Goal: Information Seeking & Learning: Find specific fact

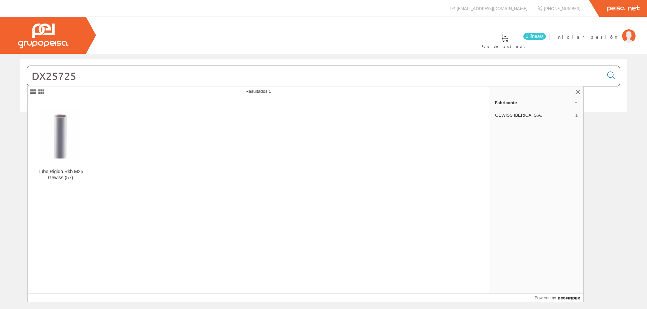
click at [87, 83] on input "DX25725" at bounding box center [315, 76] width 576 height 20
drag, startPoint x: 41, startPoint y: 77, endPoint x: 0, endPoint y: 78, distance: 40.8
click at [0, 77] on div "DX25725 © Grupo Peisa" at bounding box center [323, 92] width 647 height 67
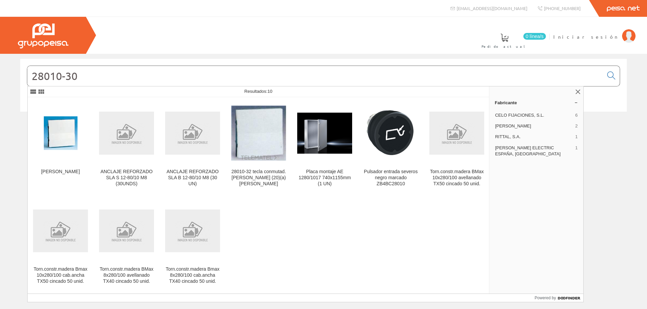
type input "28010-30"
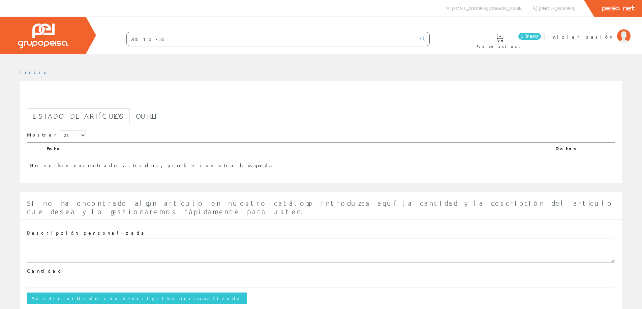
drag, startPoint x: 153, startPoint y: 37, endPoint x: 79, endPoint y: 31, distance: 73.9
click at [79, 31] on div "0 línea/s Pedido actual Iniciar sesión" at bounding box center [321, 35] width 642 height 37
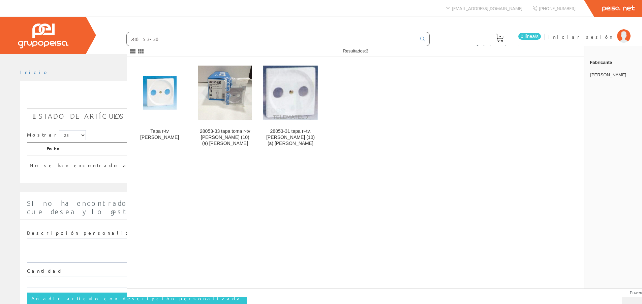
type input "28053-30"
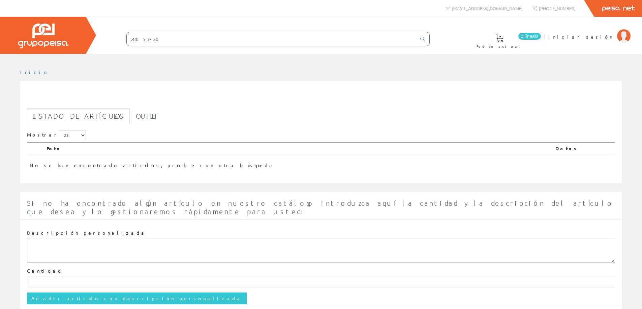
drag, startPoint x: 159, startPoint y: 39, endPoint x: 108, endPoint y: 42, distance: 50.9
click at [108, 42] on form "28053-30" at bounding box center [264, 39] width 330 height 14
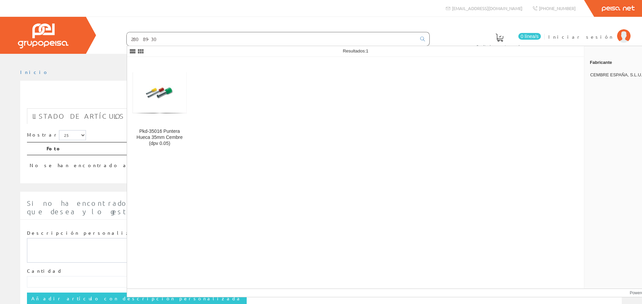
drag, startPoint x: 119, startPoint y: 40, endPoint x: 102, endPoint y: 40, distance: 17.5
click at [102, 40] on form "28089-30" at bounding box center [264, 39] width 330 height 14
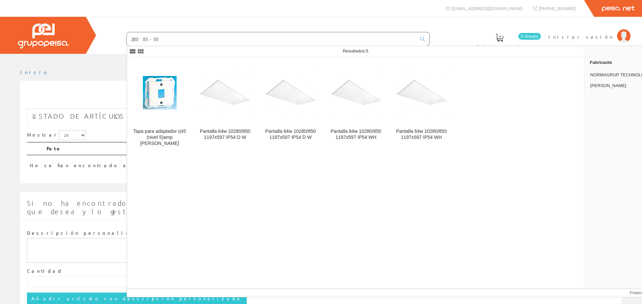
type input "28085-30"
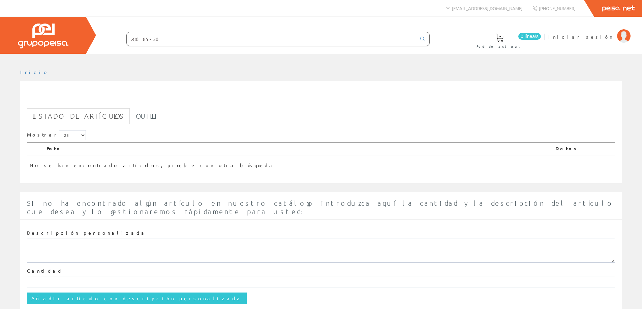
drag, startPoint x: 158, startPoint y: 39, endPoint x: 66, endPoint y: 38, distance: 91.9
click at [66, 38] on div "0 línea/s Pedido actual Iniciar sesión" at bounding box center [321, 35] width 642 height 37
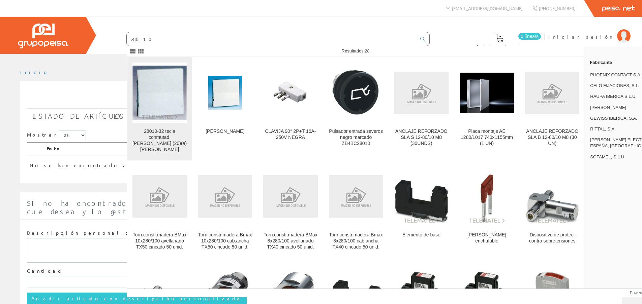
type input "28010"
click at [160, 100] on img at bounding box center [159, 93] width 54 height 54
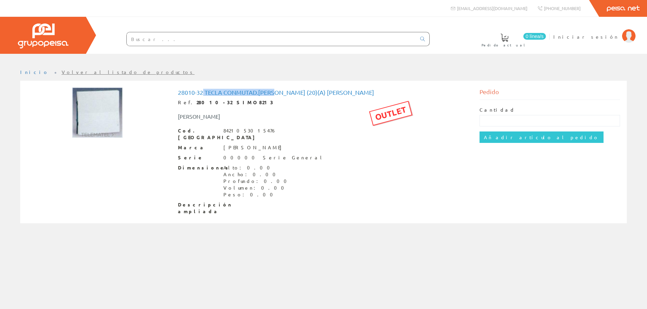
drag, startPoint x: 204, startPoint y: 93, endPoint x: 277, endPoint y: 93, distance: 73.1
click at [277, 93] on h1 "28010-32 tecla conmutad.[PERSON_NAME] (20)(a) [PERSON_NAME]" at bounding box center [323, 92] width 291 height 7
copy h1 "tecla conmutad.[PERSON_NAME]"
click at [156, 42] on input "text" at bounding box center [271, 38] width 289 height 13
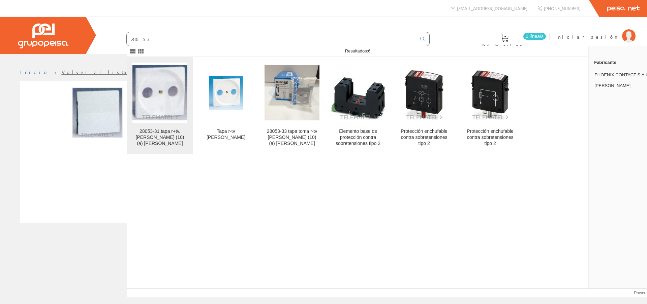
type input "28053"
click at [170, 96] on img at bounding box center [159, 92] width 55 height 55
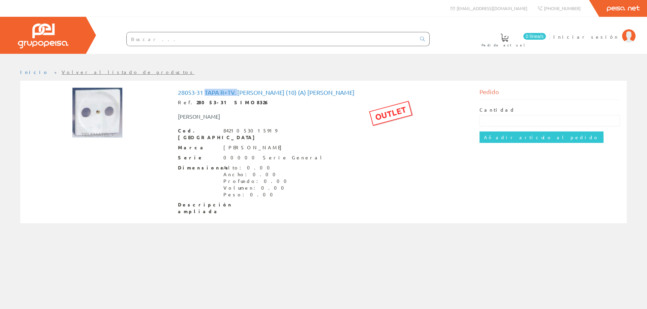
drag, startPoint x: 206, startPoint y: 91, endPoint x: 238, endPoint y: 94, distance: 32.8
click at [238, 94] on h1 "28053-31 tapa r+tv. marfil simon (10) (a) simon" at bounding box center [323, 92] width 291 height 7
copy h1 "tapa r+tv."
click at [158, 40] on input "text" at bounding box center [271, 38] width 289 height 13
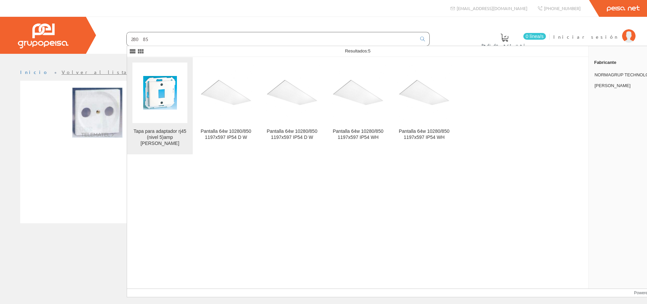
type input "28085"
click at [163, 92] on img at bounding box center [160, 93] width 34 height 34
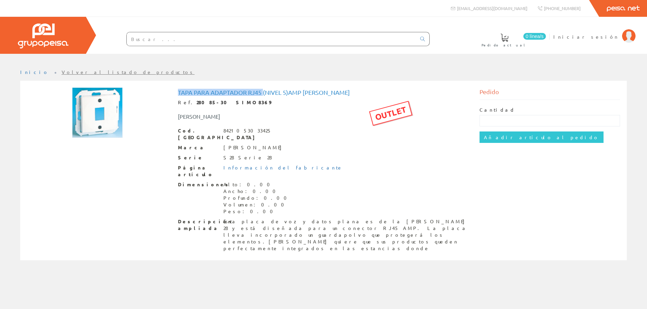
drag, startPoint x: 177, startPoint y: 91, endPoint x: 263, endPoint y: 93, distance: 85.2
click at [263, 93] on h1 "Tapa para adaptador rj45 (nivel 5)amp simon" at bounding box center [323, 92] width 291 height 7
copy h1 "Tapa para adaptador rj45"
click at [297, 131] on div "Cod. Barras 8421053033425" at bounding box center [323, 134] width 291 height 13
click at [178, 92] on h1 "Tapa para adaptador rj45 (nivel 5)amp [PERSON_NAME]" at bounding box center [323, 92] width 291 height 7
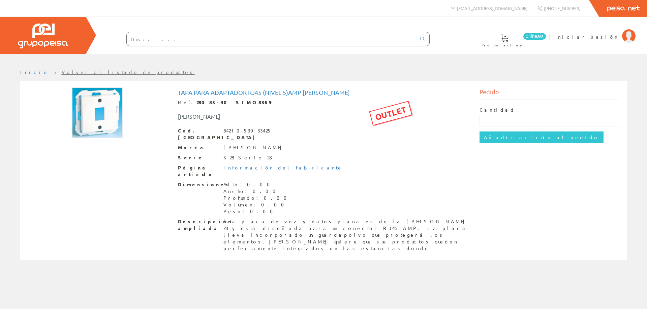
click at [178, 91] on h1 "Tapa para adaptador rj45 (nivel 5)amp simon" at bounding box center [323, 92] width 291 height 7
drag, startPoint x: 178, startPoint y: 91, endPoint x: 300, endPoint y: 93, distance: 121.9
click at [300, 93] on h1 "Tapa para adaptador rj45 (nivel 5)amp simon" at bounding box center [323, 92] width 291 height 7
copy h1 "Tapa para adaptador rj45 (nivel 5)amp"
click at [153, 43] on input "text" at bounding box center [271, 38] width 289 height 13
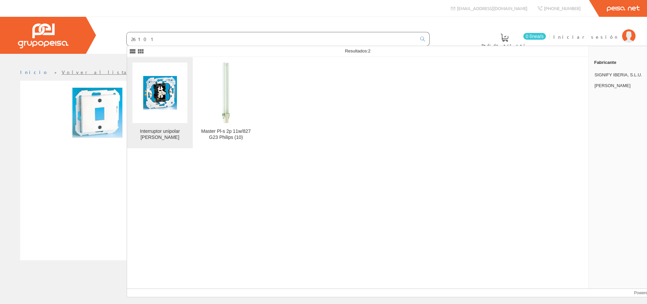
type input "26101"
click at [158, 91] on img at bounding box center [160, 93] width 34 height 34
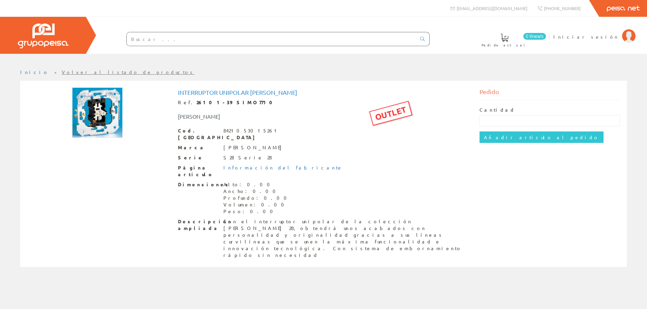
click at [176, 91] on div "Interruptor unipolar [PERSON_NAME]. 26101-39 SIMO7710 OUTLET [PERSON_NAME] Cod.…" at bounding box center [323, 175] width 301 height 175
drag, startPoint x: 178, startPoint y: 92, endPoint x: 247, endPoint y: 93, distance: 69.4
click at [247, 93] on h1 "Interruptor unipolar simon" at bounding box center [323, 92] width 291 height 7
copy h1 "Interruptor unipolar"
click at [147, 37] on input "text" at bounding box center [271, 38] width 289 height 13
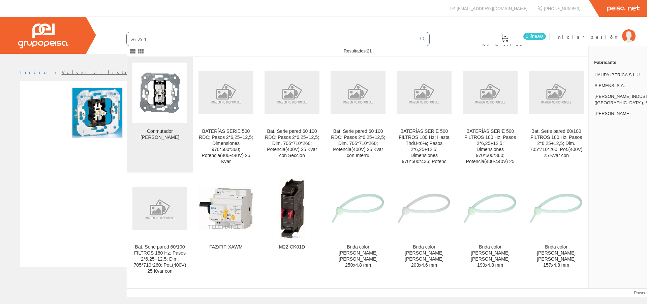
type input "26251"
click at [165, 86] on img at bounding box center [159, 92] width 55 height 55
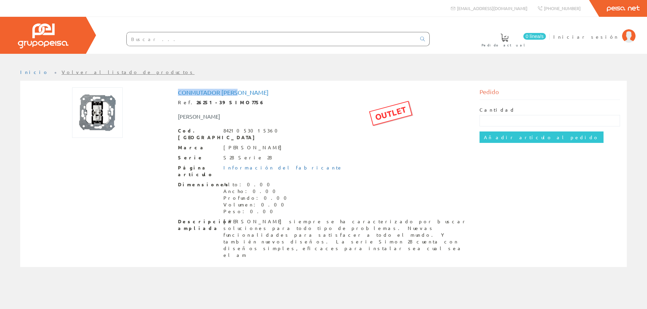
drag, startPoint x: 178, startPoint y: 91, endPoint x: 239, endPoint y: 93, distance: 61.0
click at [239, 93] on h1 "Conmutador [PERSON_NAME]" at bounding box center [323, 92] width 291 height 7
copy h1 "Conmutador cruce"
click at [142, 36] on input "text" at bounding box center [271, 38] width 289 height 13
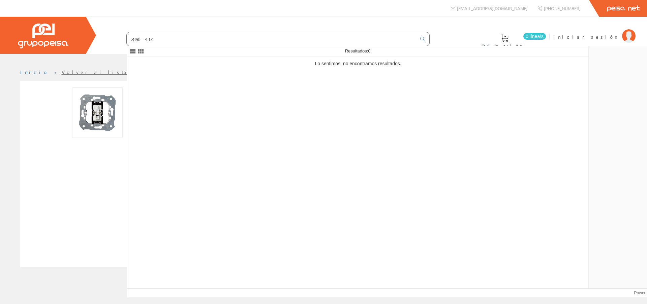
click at [168, 95] on div "Lo sentimos, no encontramos resultados." at bounding box center [358, 173] width 462 height 232
drag, startPoint x: 233, startPoint y: 110, endPoint x: 229, endPoint y: 108, distance: 4.8
click at [233, 110] on div "Lo sentimos, no encontramos resultados." at bounding box center [358, 173] width 462 height 232
drag, startPoint x: 154, startPoint y: 38, endPoint x: 100, endPoint y: 38, distance: 54.2
click at [100, 38] on form "2890432" at bounding box center [264, 39] width 330 height 14
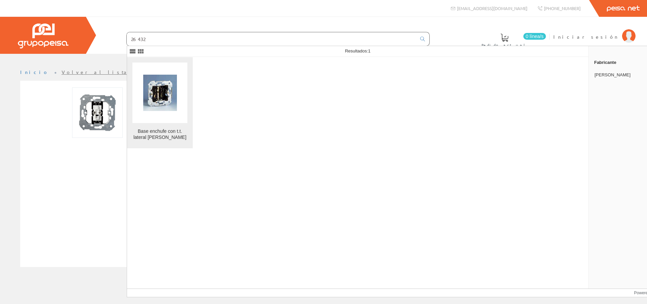
type input "26432"
click at [154, 95] on img at bounding box center [160, 93] width 34 height 36
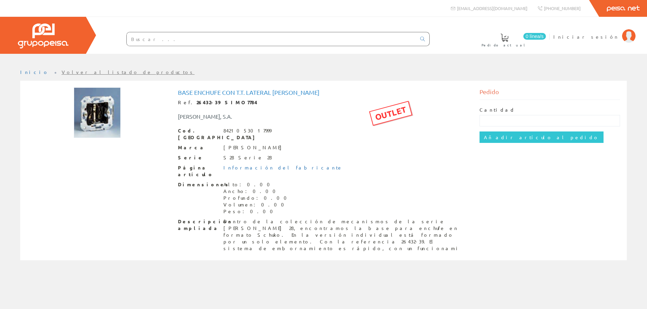
click at [178, 92] on h1 "Base enchufe con t.t. lateral [PERSON_NAME]" at bounding box center [323, 92] width 291 height 7
drag, startPoint x: 178, startPoint y: 91, endPoint x: 271, endPoint y: 92, distance: 93.0
click at [271, 92] on h1 "Base enchufe con t.t. lateral simon" at bounding box center [323, 92] width 291 height 7
copy h1 "Base enchufe con t.t. lateral"
click at [136, 40] on input "text" at bounding box center [271, 38] width 289 height 13
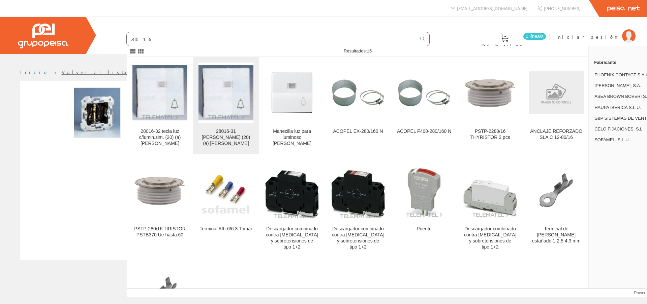
type input "28016"
click at [216, 99] on img at bounding box center [225, 92] width 55 height 55
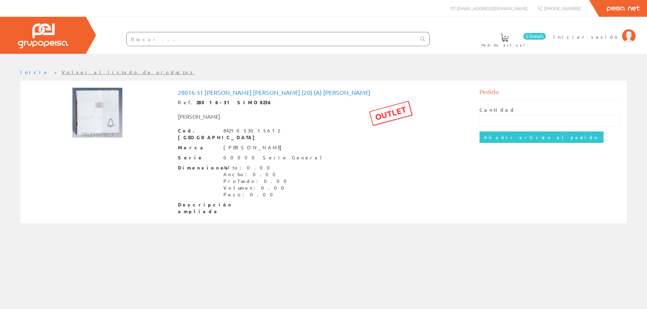
click at [203, 92] on h1 "28016-31 [PERSON_NAME] [PERSON_NAME] (20) (a) [PERSON_NAME]" at bounding box center [323, 92] width 291 height 7
drag, startPoint x: 205, startPoint y: 91, endPoint x: 234, endPoint y: 91, distance: 28.3
click at [234, 91] on h1 "28016-31 tecla luz b.marfil (20) (a) simon" at bounding box center [323, 92] width 291 height 7
copy h1 "tecla luz"
click at [147, 40] on input "text" at bounding box center [271, 38] width 289 height 13
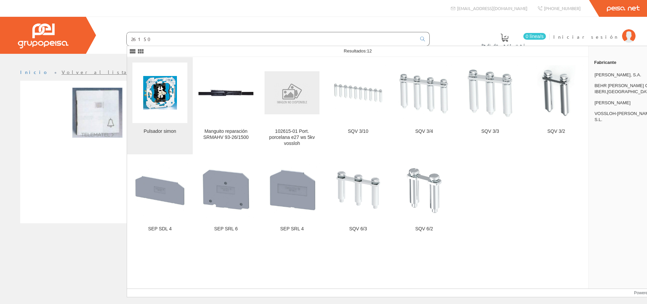
type input "26150"
click at [156, 79] on img at bounding box center [160, 93] width 34 height 34
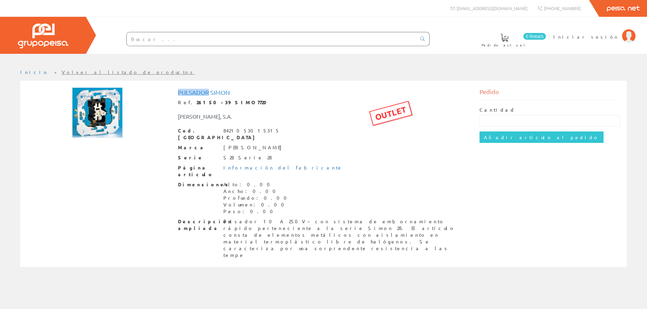
drag, startPoint x: 178, startPoint y: 93, endPoint x: 207, endPoint y: 92, distance: 29.0
click at [207, 92] on h1 "Pulsador simon" at bounding box center [323, 92] width 291 height 7
copy h1 "Pulsador"
click at [144, 41] on input "text" at bounding box center [271, 38] width 289 height 13
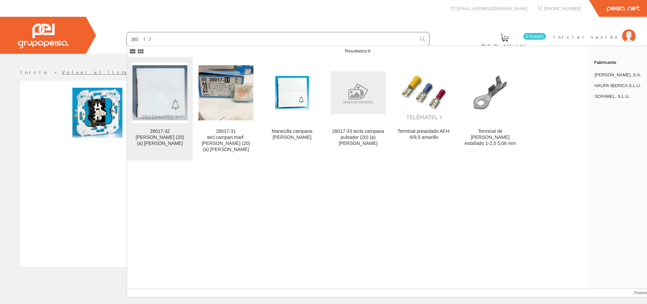
type input "28017"
click at [154, 90] on img at bounding box center [159, 92] width 55 height 55
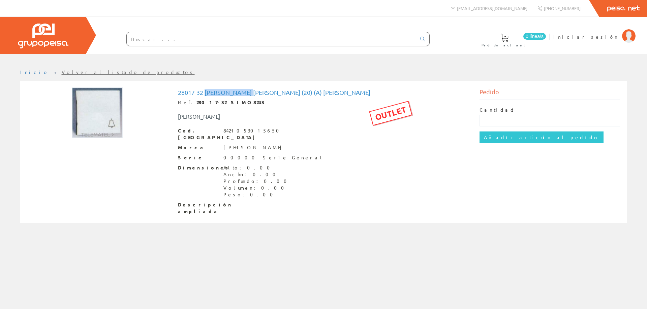
drag, startPoint x: 206, startPoint y: 91, endPoint x: 254, endPoint y: 91, distance: 48.5
click at [254, 91] on h1 "28017-32 tecla campana simon (20) (a) simon" at bounding box center [323, 92] width 291 height 7
copy h1 "tecla campana"
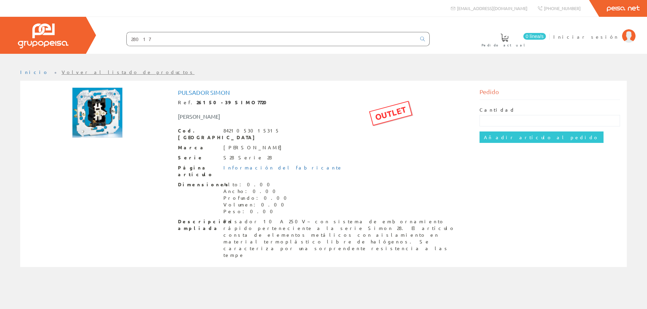
click at [150, 38] on input "28017" at bounding box center [271, 38] width 289 height 13
click at [422, 38] on icon at bounding box center [422, 39] width 5 height 5
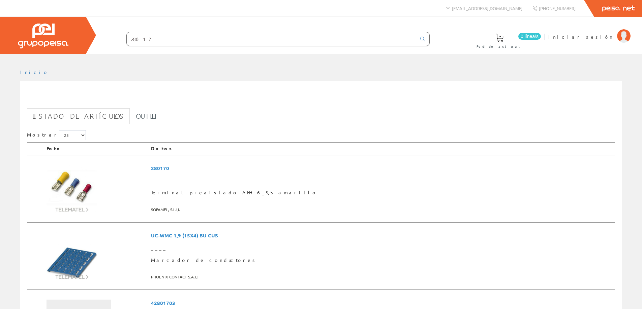
drag, startPoint x: 150, startPoint y: 40, endPoint x: 101, endPoint y: 41, distance: 49.2
click at [101, 41] on form "28017" at bounding box center [264, 39] width 330 height 14
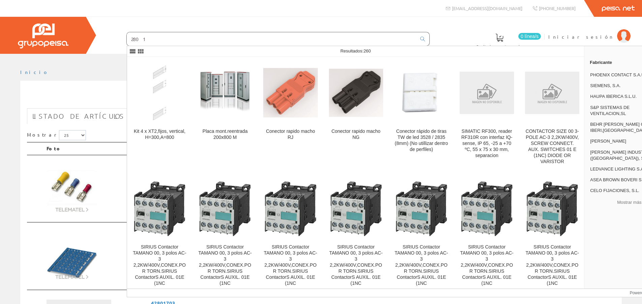
type input "28017"
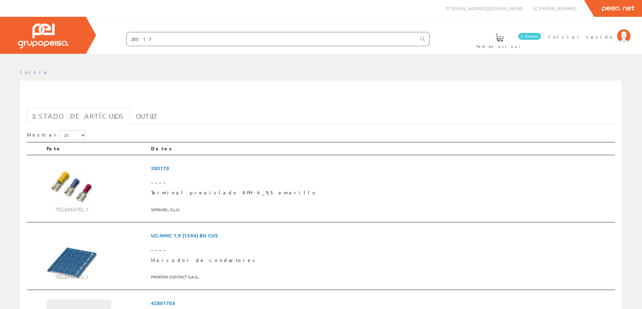
drag, startPoint x: 158, startPoint y: 37, endPoint x: 63, endPoint y: 32, distance: 94.8
click at [63, 32] on div "0 línea/s Pedido actual Iniciar sesión" at bounding box center [321, 35] width 642 height 37
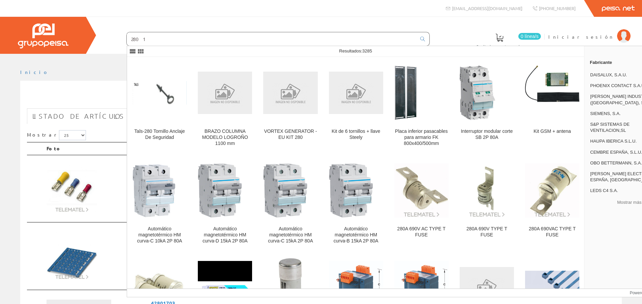
type input "28017"
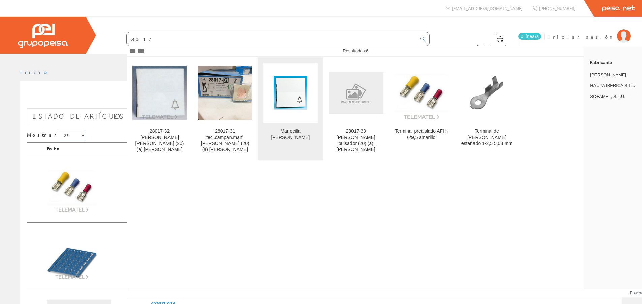
click at [307, 98] on img at bounding box center [290, 93] width 34 height 34
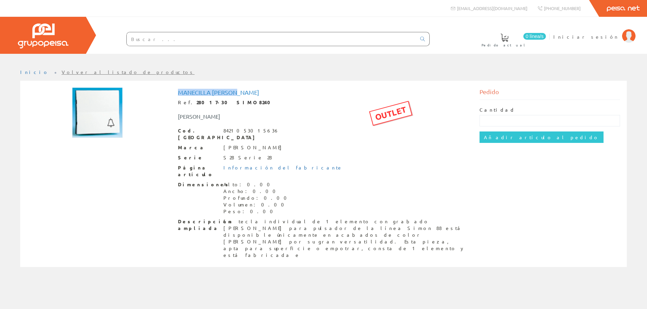
drag, startPoint x: 179, startPoint y: 92, endPoint x: 239, endPoint y: 92, distance: 60.6
click at [239, 92] on h1 "Manecilla campana simon" at bounding box center [323, 92] width 291 height 7
copy h1 "Manecilla campana"
click at [134, 43] on input "text" at bounding box center [271, 38] width 289 height 13
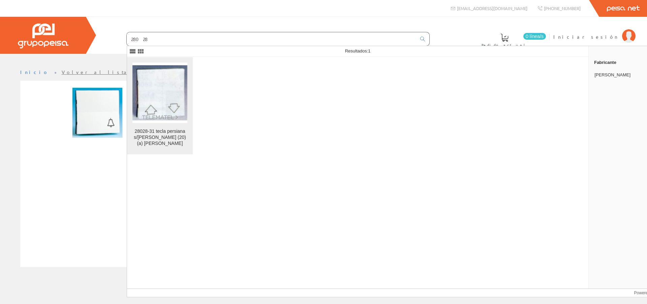
type input "28028"
click at [166, 106] on img at bounding box center [159, 92] width 55 height 55
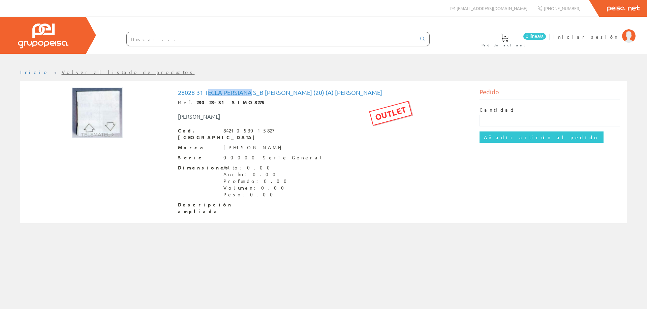
drag, startPoint x: 207, startPoint y: 92, endPoint x: 251, endPoint y: 91, distance: 43.8
click at [251, 91] on h1 "28028-31 tecla persiana s_b [PERSON_NAME] (20) (a) [PERSON_NAME]" at bounding box center [323, 92] width 291 height 7
copy h1 "ecla persiana"
drag, startPoint x: 286, startPoint y: 169, endPoint x: 248, endPoint y: 126, distance: 58.0
click at [281, 165] on div "Dimensiones Alto: 0.00 Ancho: 0.00 Profundo: 0.00 Volumen: 0.00 Peso: 0.00" at bounding box center [323, 182] width 291 height 34
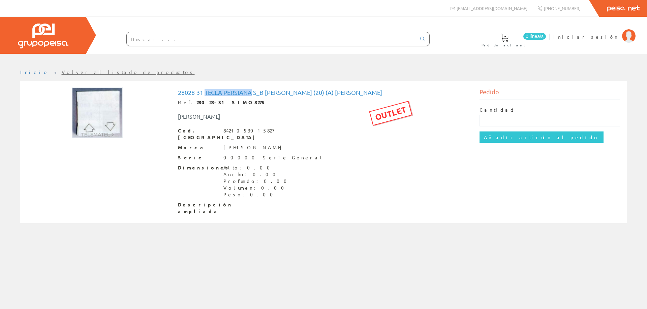
drag, startPoint x: 208, startPoint y: 91, endPoint x: 251, endPoint y: 93, distance: 43.5
click at [251, 93] on h1 "28028-31 tecla persiana s_b simon (20) (a) simon" at bounding box center [323, 92] width 291 height 7
copy h1 "tecla persiana"
click at [146, 41] on input "text" at bounding box center [271, 38] width 289 height 13
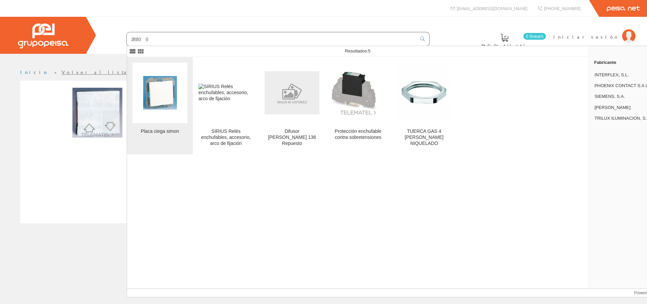
type input "28800"
click at [159, 96] on img at bounding box center [160, 93] width 34 height 34
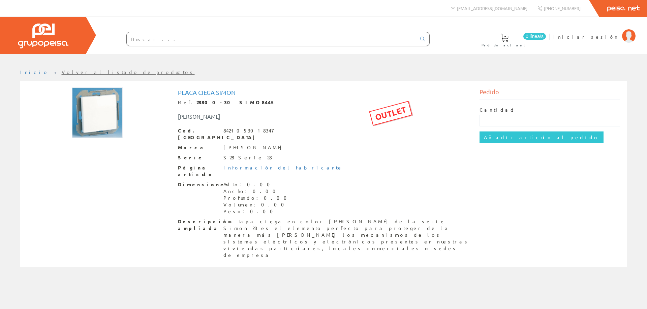
click at [178, 91] on div "Placa ciega simon Ref. 28800-30 SIMO8445 OUTLET SIMON, S.A. Cod. Barras 8421053…" at bounding box center [323, 175] width 301 height 175
drag, startPoint x: 178, startPoint y: 91, endPoint x: 213, endPoint y: 93, distance: 35.1
click at [213, 93] on h1 "Placa ciega simon" at bounding box center [323, 92] width 291 height 7
copy h1 "Placa ciega"
click at [162, 43] on input "text" at bounding box center [271, 38] width 289 height 13
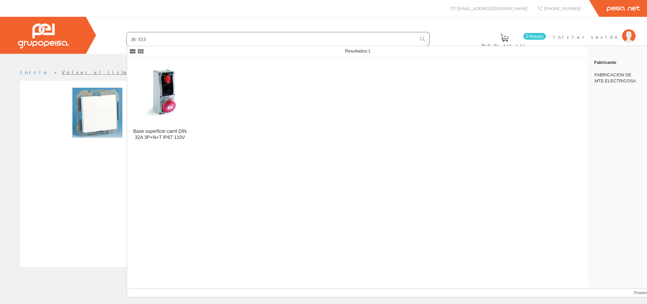
type input "26333"
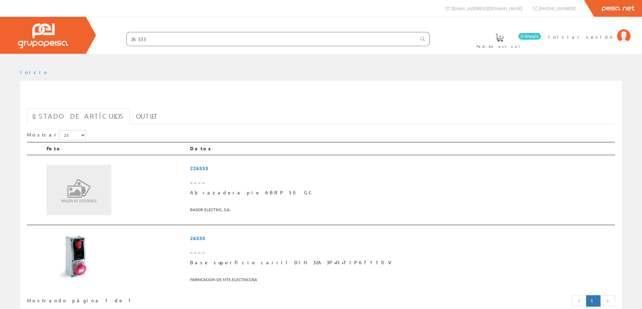
drag, startPoint x: 162, startPoint y: 39, endPoint x: 103, endPoint y: 38, distance: 58.9
click at [104, 38] on form "26333" at bounding box center [264, 39] width 330 height 14
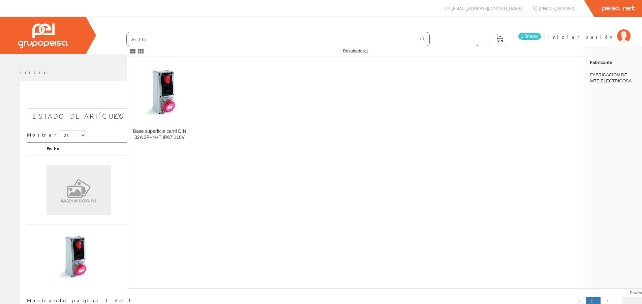
drag, startPoint x: 145, startPoint y: 39, endPoint x: 94, endPoint y: 35, distance: 51.0
click at [95, 35] on div "0 línea/s Pedido actual Iniciar sesión" at bounding box center [321, 35] width 642 height 37
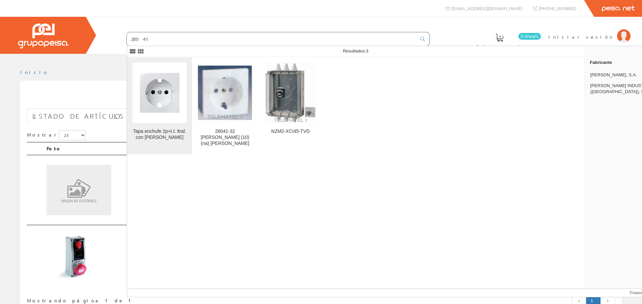
type input "28041"
click at [156, 91] on img at bounding box center [159, 93] width 54 height 54
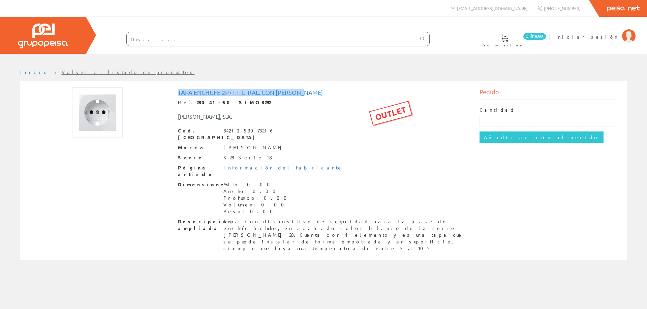
drag, startPoint x: 178, startPoint y: 92, endPoint x: 303, endPoint y: 92, distance: 125.3
click at [303, 92] on h1 "Tapa enchufe 2p+t.t. ltral. con [PERSON_NAME]" at bounding box center [323, 92] width 291 height 7
copy h1 "Tapa enchufe 2p+t.t. ltral. con segurida"
click at [143, 39] on input "text" at bounding box center [271, 38] width 289 height 13
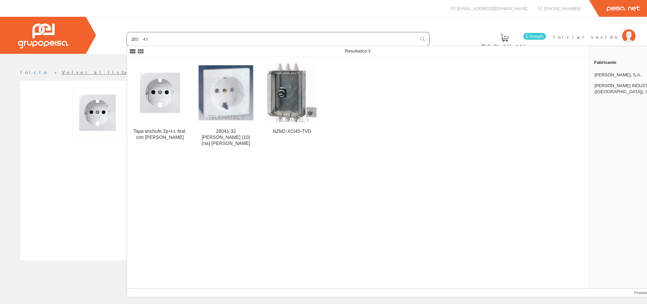
drag, startPoint x: 148, startPoint y: 42, endPoint x: 101, endPoint y: 37, distance: 46.4
click at [102, 37] on form "28041" at bounding box center [264, 39] width 330 height 14
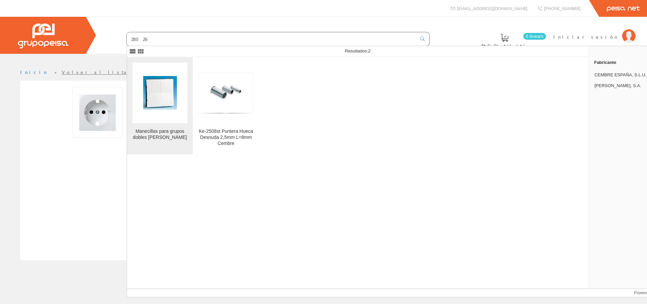
type input "28026"
click at [152, 88] on img at bounding box center [160, 93] width 34 height 34
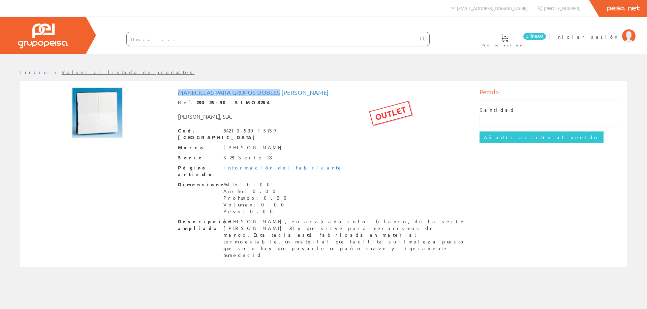
drag, startPoint x: 178, startPoint y: 91, endPoint x: 280, endPoint y: 92, distance: 101.4
click at [280, 92] on h1 "Manecillas para grupos dobles [PERSON_NAME]" at bounding box center [323, 92] width 291 height 7
copy h1 "Manecillas para grupos dobles"
click at [145, 39] on input "text" at bounding box center [271, 38] width 289 height 13
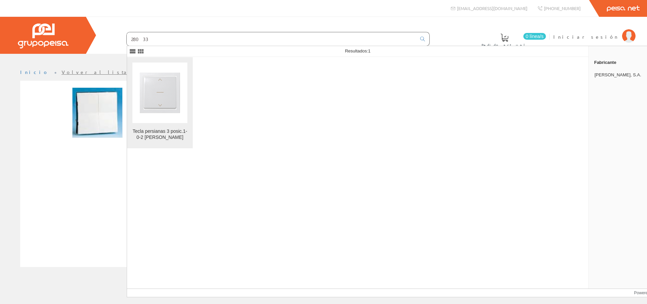
type input "28033"
click at [152, 87] on img at bounding box center [159, 92] width 55 height 55
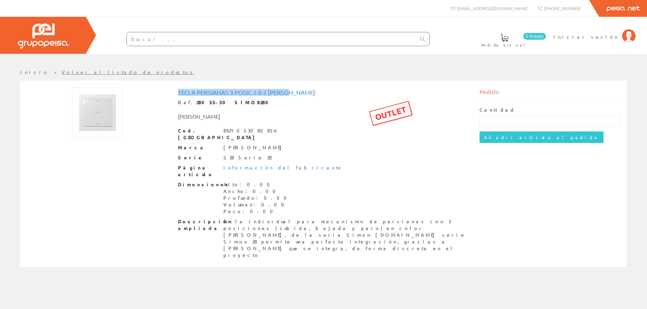
drag, startPoint x: 178, startPoint y: 91, endPoint x: 291, endPoint y: 94, distance: 112.5
click at [291, 94] on h1 "Tecla persianas 3 posic.1-0-2 [PERSON_NAME]" at bounding box center [323, 92] width 291 height 7
copy h1 "Tecla persianas 3 posic.1-0-2 blanco"
click at [149, 36] on input "text" at bounding box center [271, 38] width 289 height 13
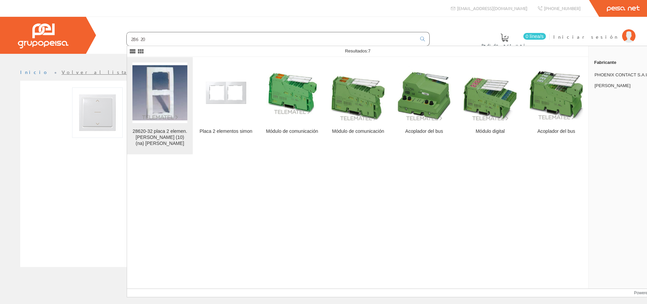
type input "28620"
click at [158, 93] on img at bounding box center [159, 92] width 55 height 55
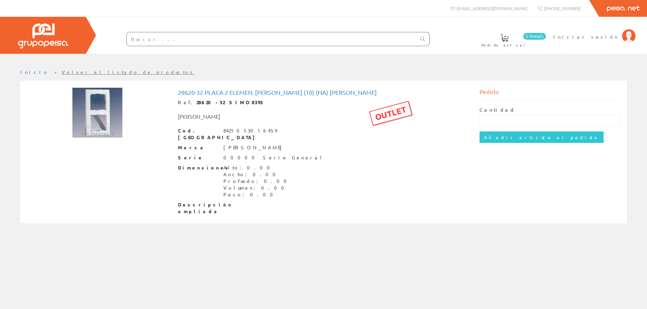
click at [143, 40] on input "text" at bounding box center [271, 38] width 289 height 13
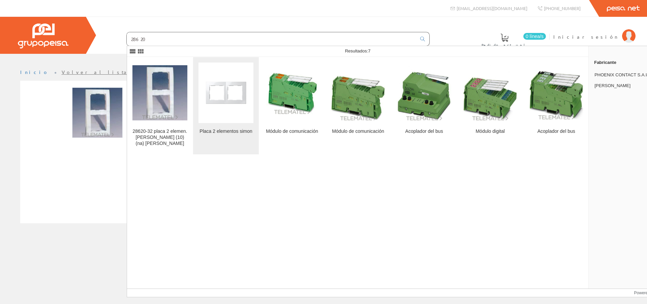
type input "28620"
click at [213, 96] on img at bounding box center [225, 92] width 55 height 55
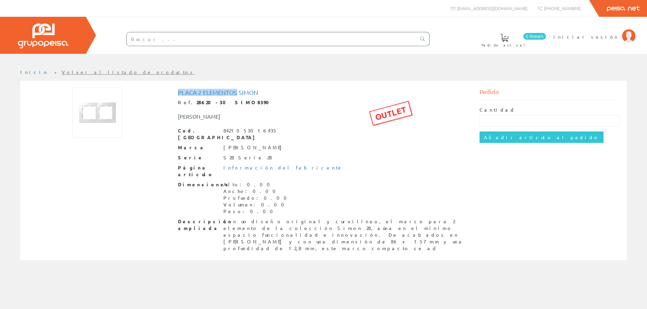
drag, startPoint x: 177, startPoint y: 92, endPoint x: 236, endPoint y: 92, distance: 58.3
click at [236, 92] on h1 "Placa 2 elementos simon" at bounding box center [323, 92] width 291 height 7
copy h1 "Placa 2 elementos"
click at [139, 41] on input "text" at bounding box center [271, 38] width 289 height 13
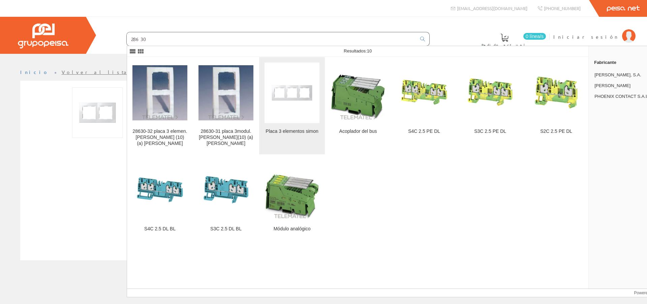
type input "28630"
click at [305, 101] on img at bounding box center [291, 92] width 55 height 55
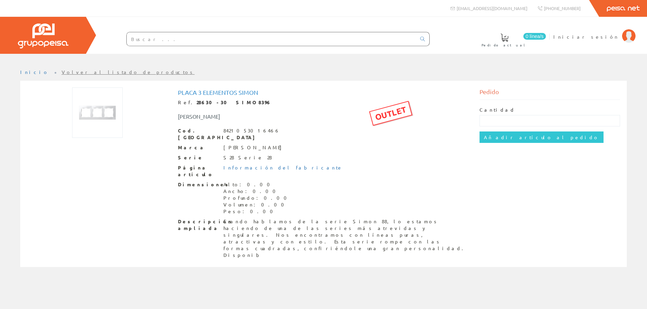
click at [177, 91] on div "Placa 3 elementos simon Ref. 28630-30 SIMO8396 OUTLET [PERSON_NAME] Cod. [PERSO…" at bounding box center [323, 175] width 301 height 175
drag, startPoint x: 178, startPoint y: 91, endPoint x: 237, endPoint y: 90, distance: 58.6
click at [237, 90] on h1 "Placa 3 elementos simon" at bounding box center [323, 92] width 291 height 7
copy h1 "Placa 3 elementos"
click at [134, 41] on input "text" at bounding box center [271, 38] width 289 height 13
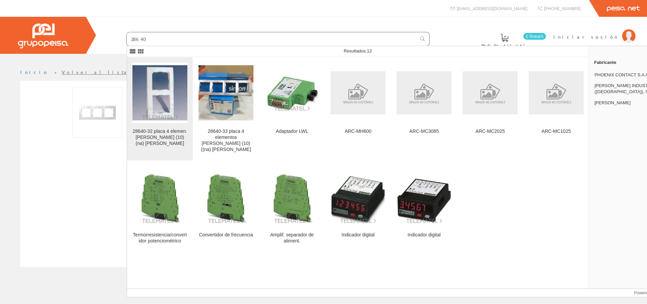
type input "28640"
drag, startPoint x: 146, startPoint y: 85, endPoint x: 148, endPoint y: 89, distance: 4.4
click at [146, 85] on img at bounding box center [159, 92] width 55 height 55
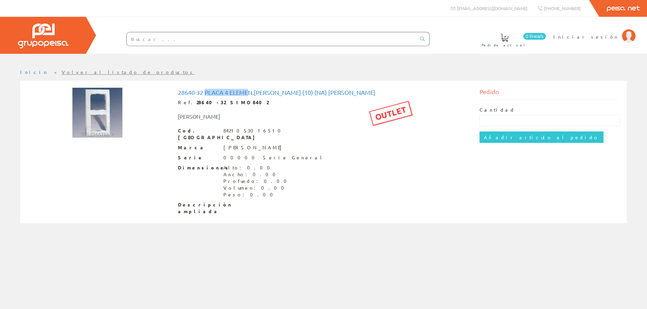
drag, startPoint x: 205, startPoint y: 92, endPoint x: 248, endPoint y: 92, distance: 42.8
click at [248, 92] on h1 "28640-32 placa 4 elemen.[PERSON_NAME] (10) (na) [PERSON_NAME]" at bounding box center [323, 92] width 291 height 7
click at [160, 38] on input "text" at bounding box center [271, 38] width 289 height 13
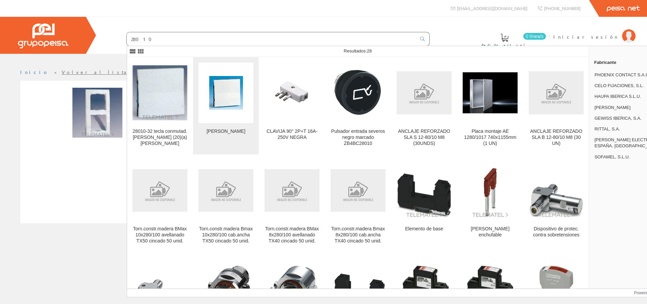
type input "28010"
click at [223, 94] on img at bounding box center [226, 93] width 34 height 34
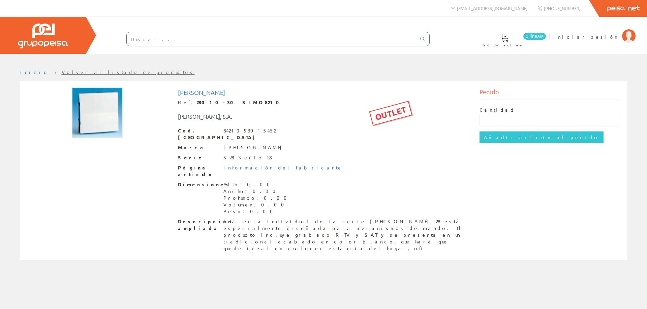
click at [177, 92] on div "Manecilla [PERSON_NAME] Ref. 28010-30 SIMO8210 OUTLET [PERSON_NAME], S.A. Cod. …" at bounding box center [323, 172] width 301 height 168
click at [186, 93] on h1 "[PERSON_NAME]" at bounding box center [323, 92] width 291 height 7
click at [186, 93] on h1 "Manecilla simon" at bounding box center [323, 92] width 291 height 7
copy h1 "Manecilla"
click at [137, 42] on input "text" at bounding box center [271, 38] width 289 height 13
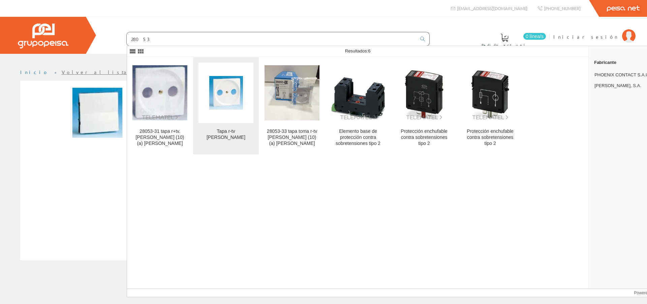
type input "28053"
click at [221, 87] on img at bounding box center [226, 93] width 34 height 34
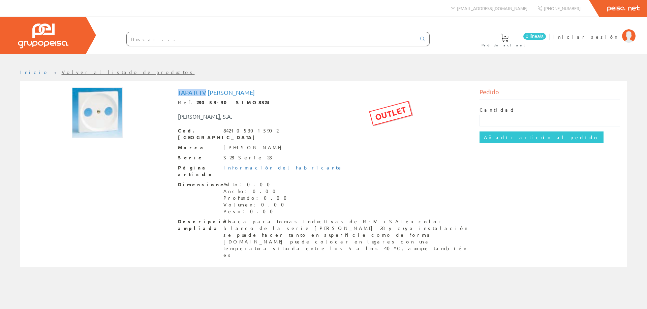
drag, startPoint x: 178, startPoint y: 91, endPoint x: 205, endPoint y: 92, distance: 27.0
click at [205, 92] on h1 "Tapa r-tv [PERSON_NAME]" at bounding box center [323, 92] width 291 height 7
copy h1 "Tapa r-tv"
click at [139, 39] on input "text" at bounding box center [271, 38] width 289 height 13
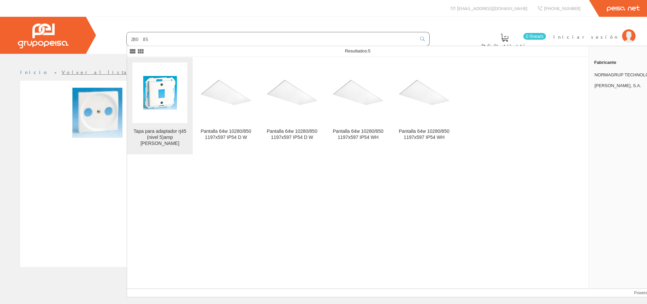
type input "28085"
click at [169, 103] on img at bounding box center [160, 93] width 34 height 34
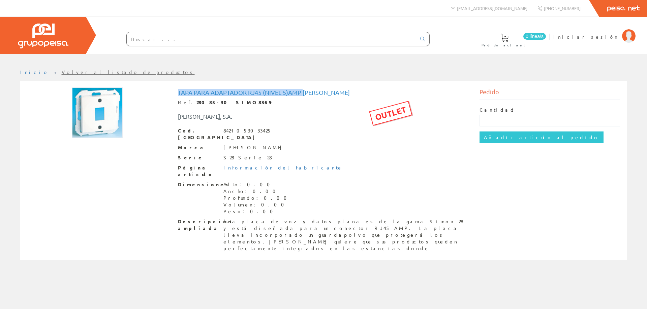
drag, startPoint x: 178, startPoint y: 92, endPoint x: 302, endPoint y: 92, distance: 124.3
click at [302, 92] on h1 "Tapa para adaptador rj45 (nivel 5)amp [PERSON_NAME]" at bounding box center [323, 92] width 291 height 7
copy h1 "Tapa para adaptador rj45 (nivel 5)amp"
click at [151, 41] on input "text" at bounding box center [271, 38] width 289 height 13
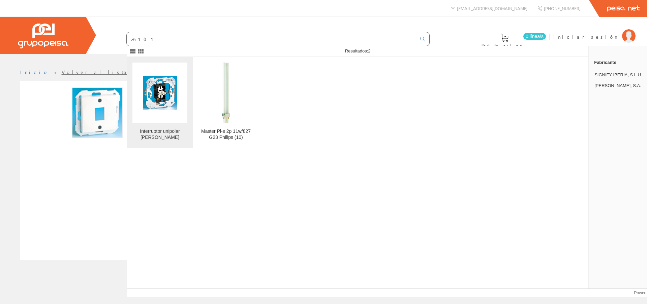
type input "26101"
click at [154, 80] on img at bounding box center [160, 93] width 34 height 34
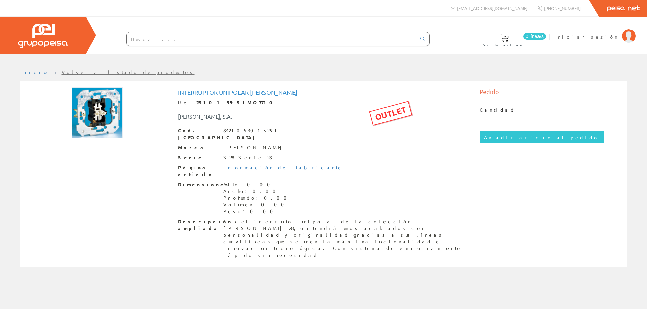
click at [142, 39] on input "text" at bounding box center [271, 38] width 289 height 13
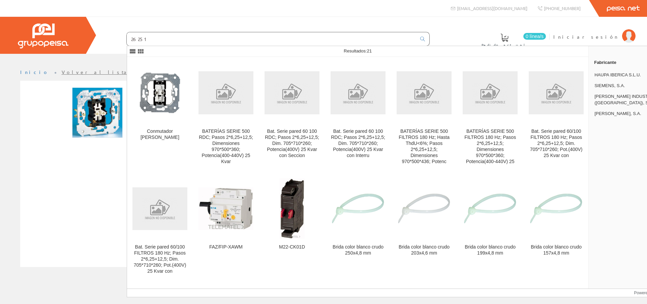
type input "26251"
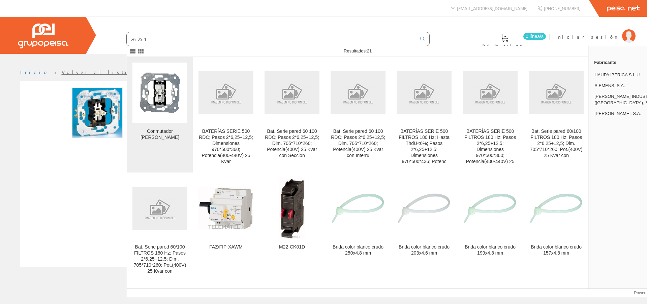
click at [170, 89] on img at bounding box center [159, 92] width 55 height 55
click at [160, 89] on img at bounding box center [159, 92] width 55 height 55
click at [156, 103] on img at bounding box center [159, 92] width 55 height 55
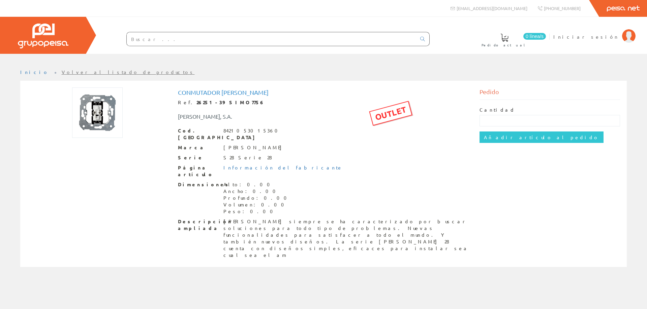
click at [149, 38] on input "text" at bounding box center [271, 38] width 289 height 13
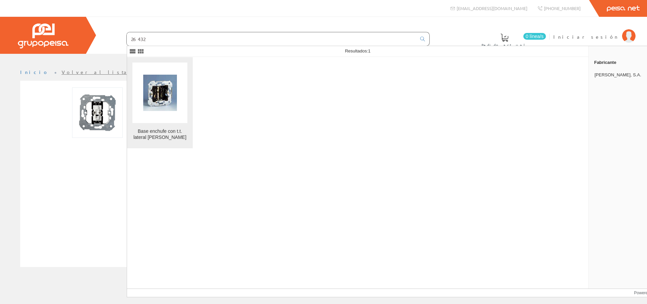
type input "26432"
click at [162, 91] on img at bounding box center [160, 93] width 34 height 36
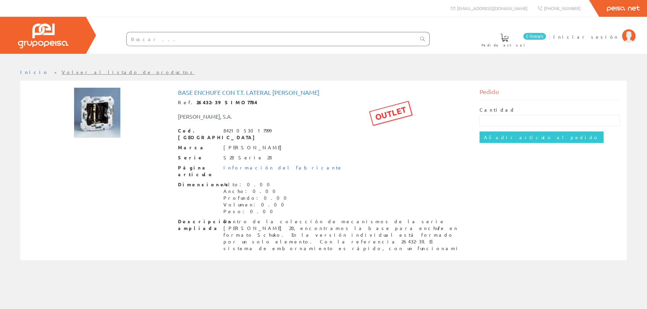
click at [148, 40] on input "text" at bounding box center [271, 38] width 289 height 13
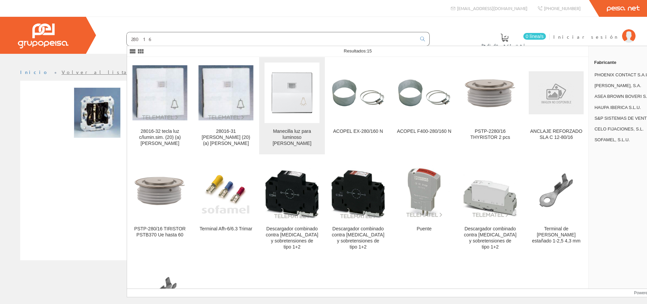
type input "28016"
click at [301, 94] on img at bounding box center [291, 92] width 55 height 55
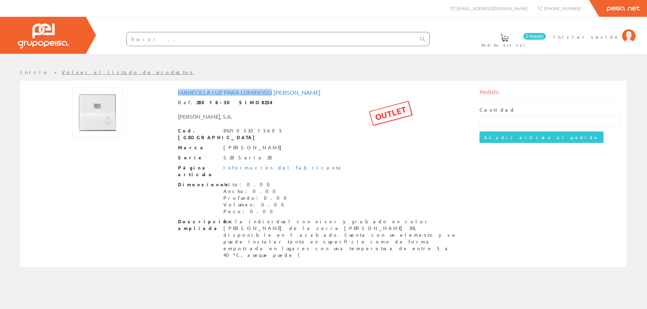
drag, startPoint x: 178, startPoint y: 91, endPoint x: 271, endPoint y: 92, distance: 93.6
click at [271, 92] on h1 "Manecilla luz para luminoso simon" at bounding box center [323, 92] width 291 height 7
copy h1 "Manecilla luz para luminoso"
click at [148, 38] on input "text" at bounding box center [271, 38] width 289 height 13
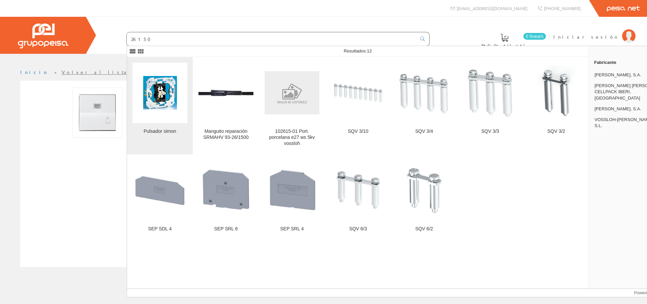
type input "26150"
click at [166, 93] on img at bounding box center [160, 93] width 34 height 34
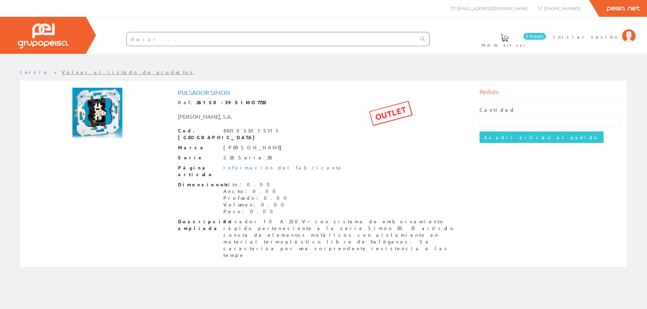
click at [152, 39] on input "text" at bounding box center [271, 38] width 289 height 13
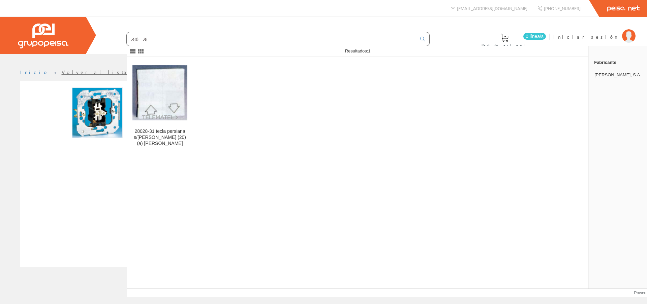
drag, startPoint x: 152, startPoint y: 42, endPoint x: 102, endPoint y: 47, distance: 50.7
click at [102, 47] on div "28028" at bounding box center [264, 39] width 330 height 23
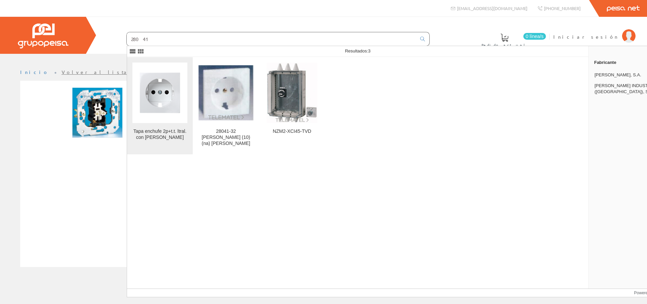
type input "28041"
click at [154, 97] on img at bounding box center [159, 92] width 55 height 55
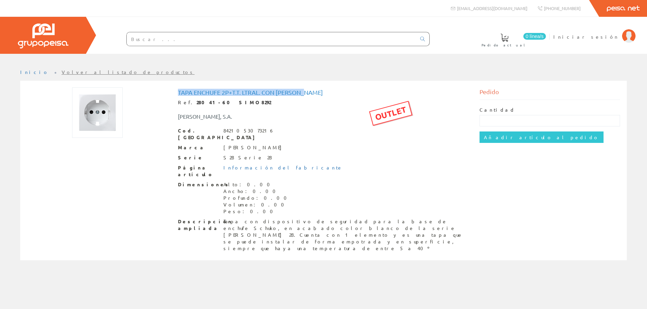
drag, startPoint x: 179, startPoint y: 91, endPoint x: 304, endPoint y: 94, distance: 125.0
click at [304, 94] on h1 "Tapa enchufe 2p+t.t. ltral. con [PERSON_NAME]" at bounding box center [323, 92] width 291 height 7
copy h1 "Tapa enchufe 2p+t.t. ltral. con segurida"
click at [164, 40] on input "text" at bounding box center [271, 38] width 289 height 13
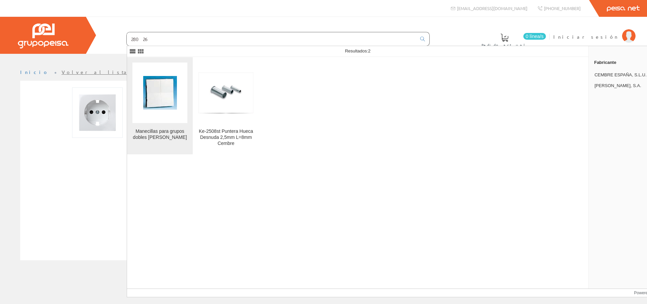
type input "28026"
click at [160, 99] on img at bounding box center [160, 93] width 34 height 34
